Goal: Navigation & Orientation: Find specific page/section

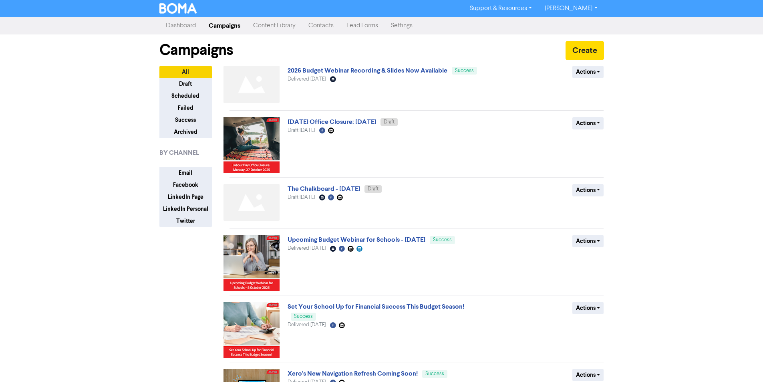
click at [274, 25] on link "Content Library" at bounding box center [274, 26] width 55 height 16
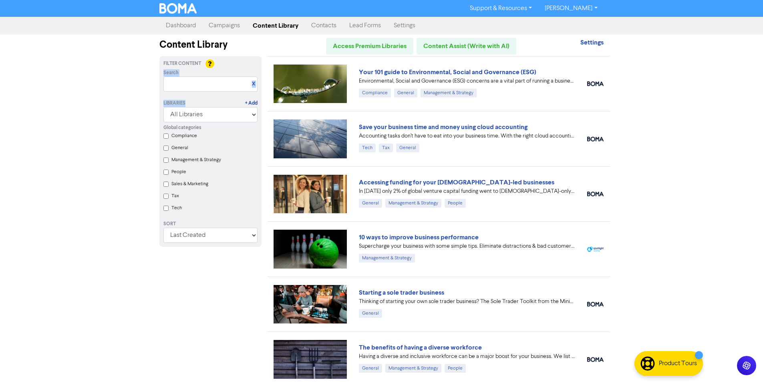
drag, startPoint x: 202, startPoint y: 92, endPoint x: 198, endPoint y: 87, distance: 6.3
click at [198, 87] on div "Filter Content Search X Libraries + Add All Libraries BOMA Other Partners Xero …" at bounding box center [210, 151] width 106 height 183
click at [198, 87] on input "text" at bounding box center [210, 83] width 94 height 15
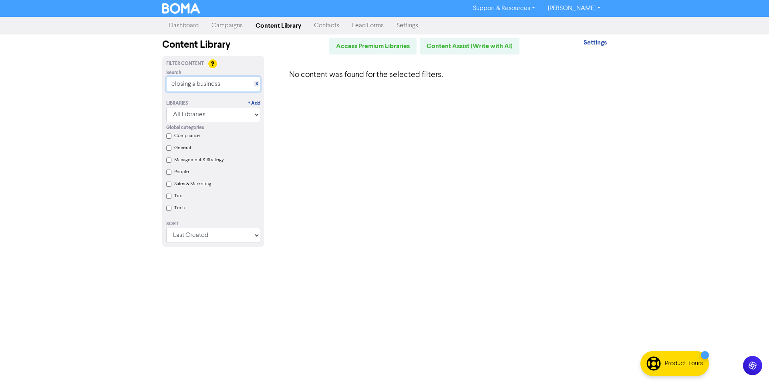
click at [227, 85] on input "closing a business" at bounding box center [213, 83] width 94 height 15
click at [256, 80] on input "closing a business" at bounding box center [213, 83] width 94 height 15
type input "closing a business"
click at [257, 84] on link "X" at bounding box center [256, 84] width 3 height 6
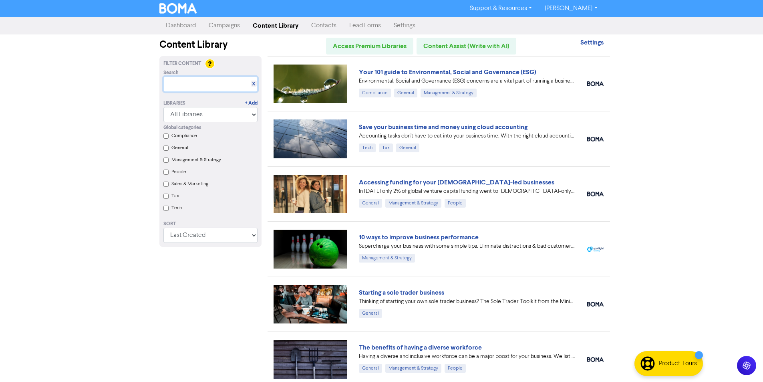
click at [221, 85] on input "text" at bounding box center [210, 83] width 94 height 15
click at [229, 19] on link "Campaigns" at bounding box center [224, 26] width 44 height 16
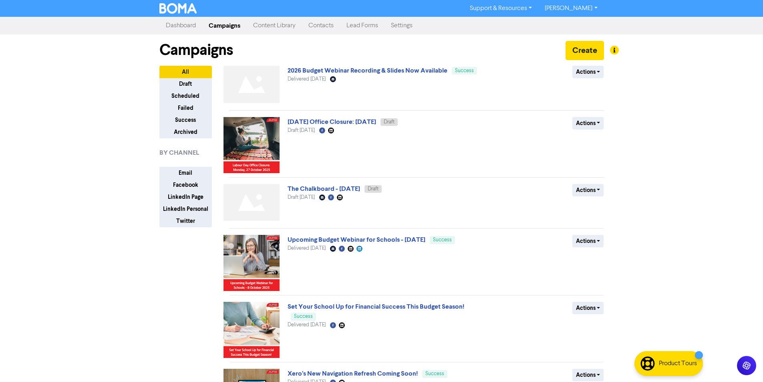
click at [574, 6] on link "[PERSON_NAME]" at bounding box center [570, 8] width 65 height 13
click at [574, 22] on button "Log Out" at bounding box center [570, 24] width 63 height 10
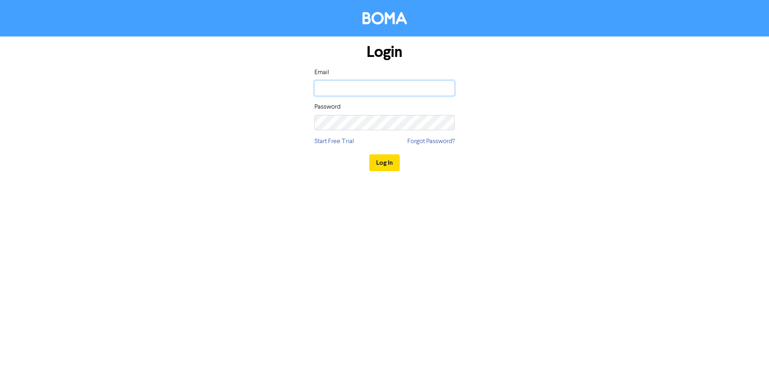
click at [368, 93] on input "email" at bounding box center [384, 88] width 140 height 15
type input "admin@aafl.nz"
click at [369, 154] on button "Log In" at bounding box center [384, 162] width 30 height 17
